Goal: Task Accomplishment & Management: Manage account settings

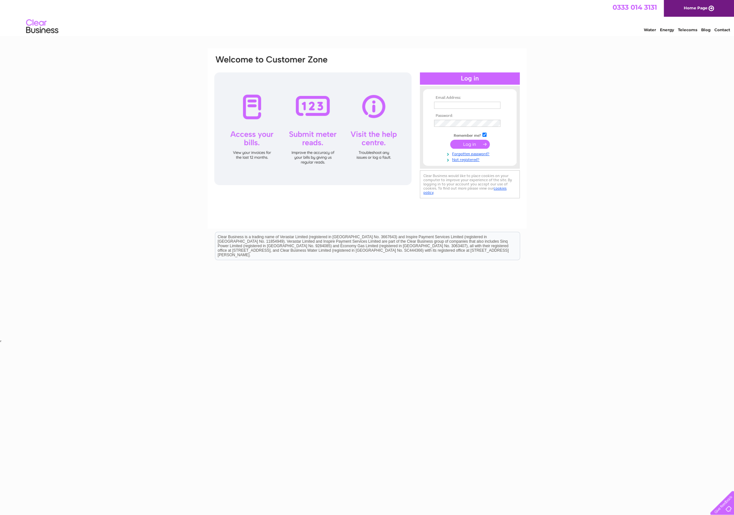
type input "[EMAIL_ADDRESS][DOMAIN_NAME]"
click at [462, 140] on input "submit" at bounding box center [470, 144] width 40 height 9
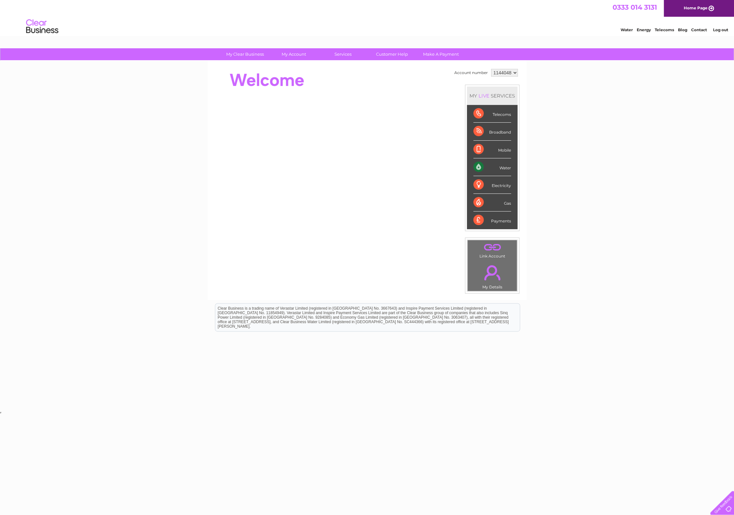
click at [555, 141] on div "My Clear Business Login Details My Details My Preferences Link Account My Accou…" at bounding box center [367, 229] width 734 height 362
click at [296, 62] on link "Bills and Payments" at bounding box center [296, 67] width 53 height 13
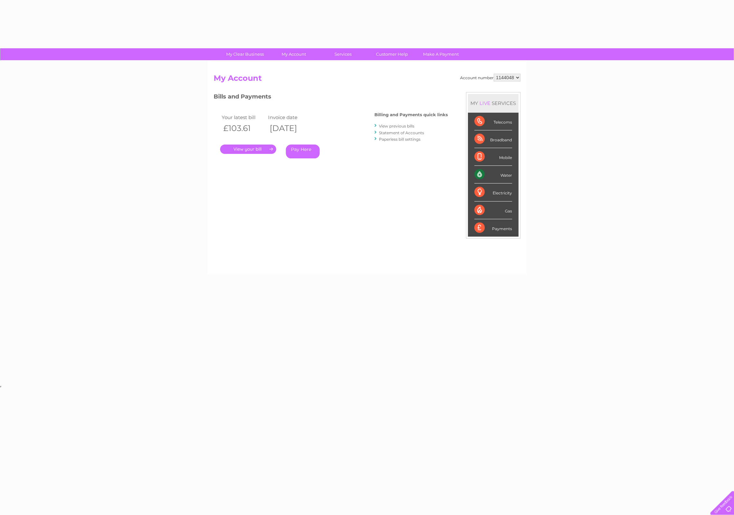
click at [269, 149] on link "." at bounding box center [248, 149] width 56 height 9
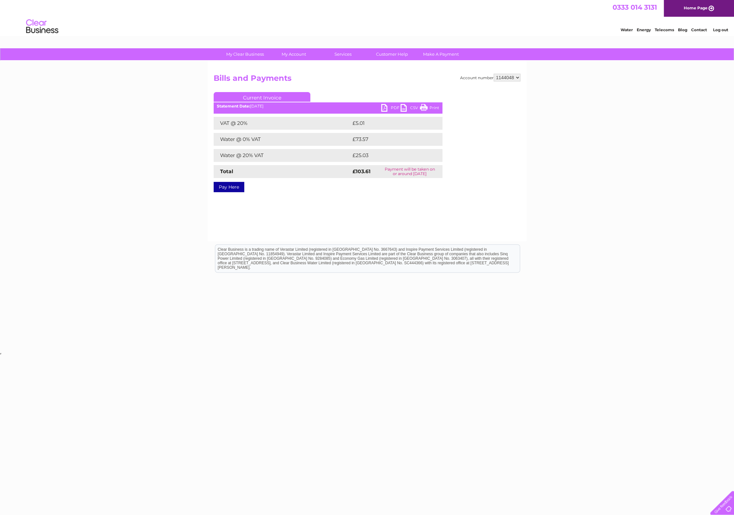
click at [387, 108] on link "PDF" at bounding box center [390, 108] width 19 height 9
